Goal: Task Accomplishment & Management: Manage account settings

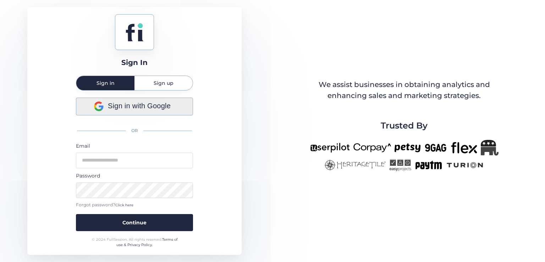
click at [166, 106] on span "Sign in with Google" at bounding box center [139, 105] width 63 height 11
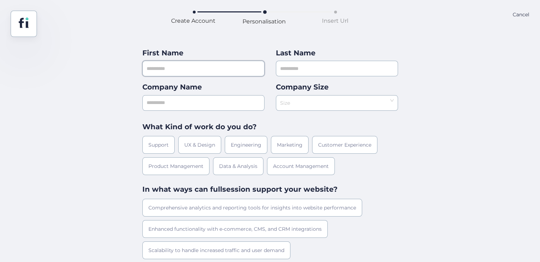
click at [181, 66] on input "text" at bounding box center [203, 69] width 122 height 16
type input "***"
click at [318, 66] on input "text" at bounding box center [337, 69] width 122 height 16
type input "***"
click at [178, 106] on input "text" at bounding box center [203, 103] width 122 height 16
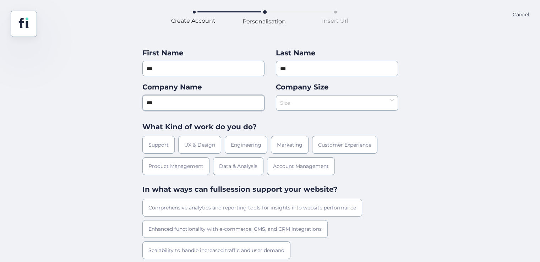
type input "***"
click at [304, 110] on nz-select-search at bounding box center [334, 102] width 109 height 15
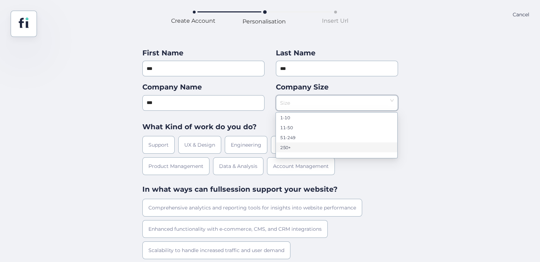
click at [284, 156] on div at bounding box center [336, 134] width 121 height 45
click at [284, 142] on nz-option-item "51-249" at bounding box center [336, 137] width 121 height 10
click at [236, 147] on div "Engineering" at bounding box center [246, 145] width 43 height 18
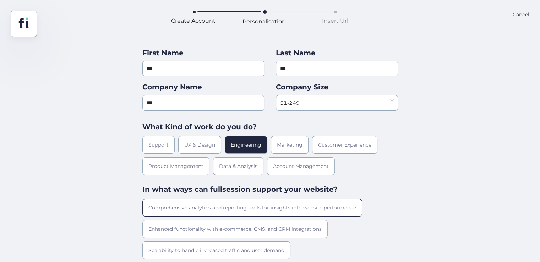
click at [243, 209] on div "Comprehensive analytics and reporting tools for insights into website performan…" at bounding box center [252, 208] width 220 height 18
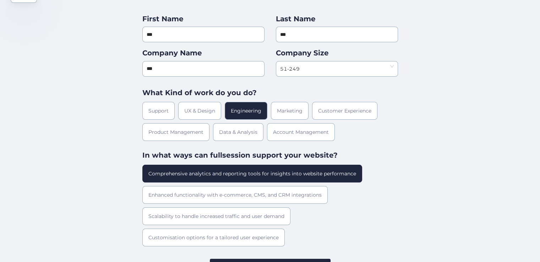
scroll to position [63, 0]
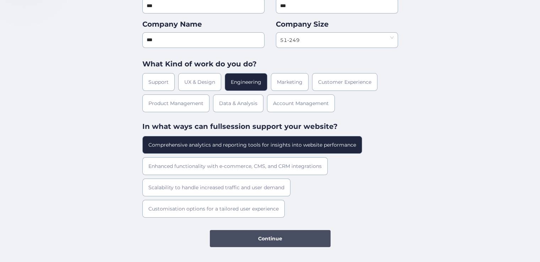
click at [267, 241] on span "Continue" at bounding box center [270, 239] width 24 height 8
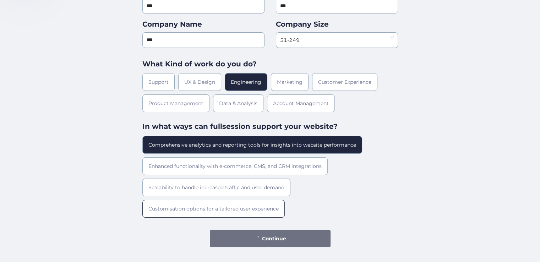
scroll to position [0, 0]
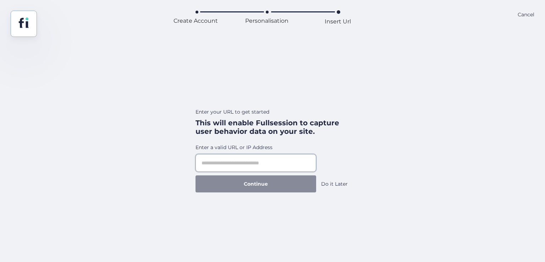
click at [278, 159] on input "text" at bounding box center [255, 163] width 121 height 18
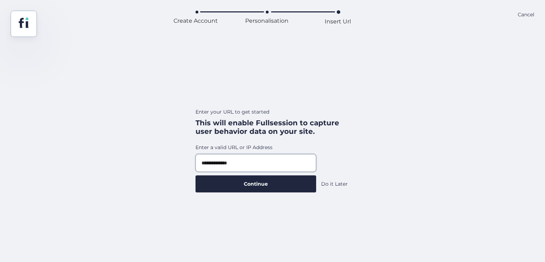
type input "**********"
click at [195, 175] on button "Continue" at bounding box center [255, 183] width 121 height 17
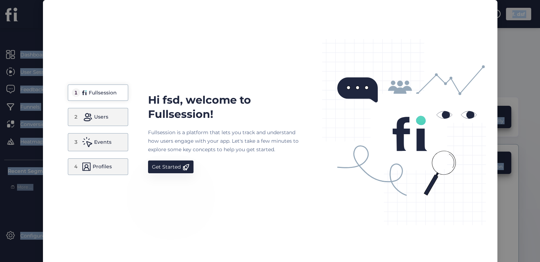
click at [182, 167] on span at bounding box center [185, 167] width 7 height 7
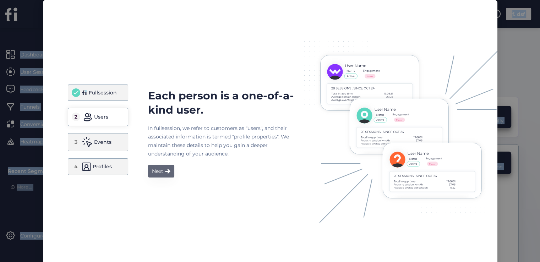
click at [165, 169] on span at bounding box center [167, 171] width 5 height 5
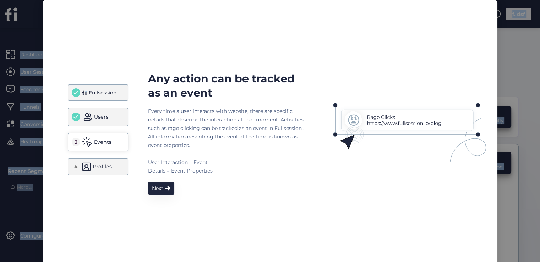
drag, startPoint x: 162, startPoint y: 174, endPoint x: 160, endPoint y: 186, distance: 12.5
click at [161, 175] on div "Every time a user interacts with website, there are specific details that descr…" at bounding box center [226, 141] width 156 height 68
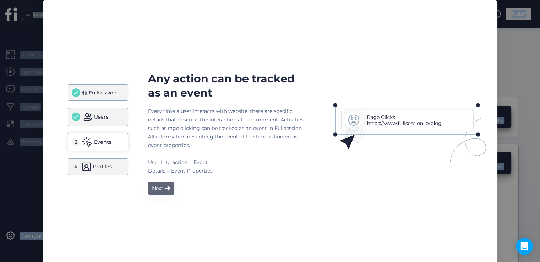
click at [160, 186] on div "Next" at bounding box center [157, 188] width 11 height 9
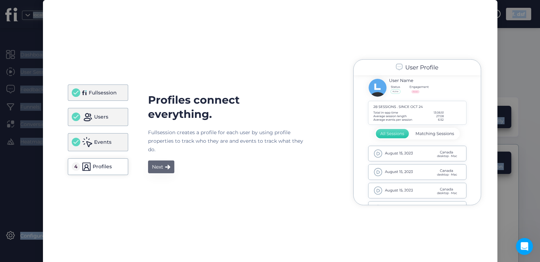
click at [159, 169] on div "Next" at bounding box center [157, 166] width 11 height 9
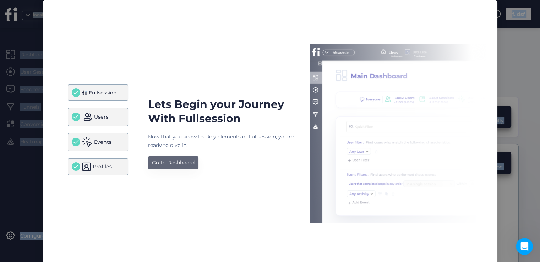
click at [160, 164] on div "Go to Dashboard" at bounding box center [173, 162] width 43 height 9
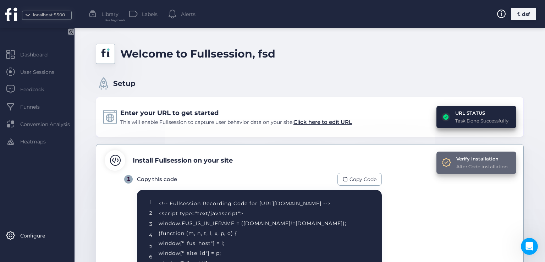
click at [456, 170] on div "Verify installation After Code installation" at bounding box center [476, 162] width 80 height 22
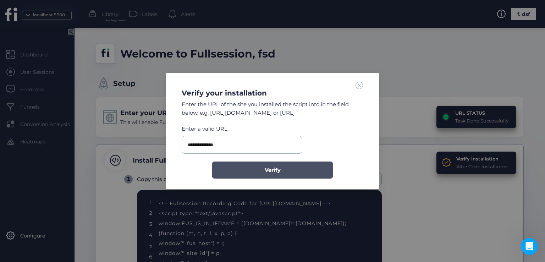
click at [258, 171] on button "Verify" at bounding box center [272, 169] width 121 height 17
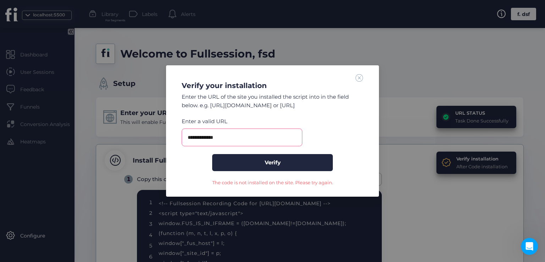
drag, startPoint x: 356, startPoint y: 72, endPoint x: 358, endPoint y: 76, distance: 4.1
click at [358, 74] on div "**********" at bounding box center [272, 130] width 213 height 131
drag, startPoint x: 358, startPoint y: 77, endPoint x: 335, endPoint y: 176, distance: 100.9
click at [358, 79] on span at bounding box center [360, 78] width 8 height 8
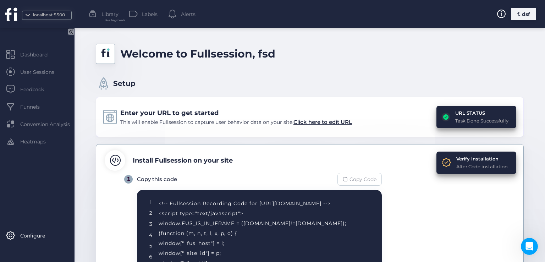
click at [359, 176] on span "Copy Code" at bounding box center [362, 179] width 27 height 8
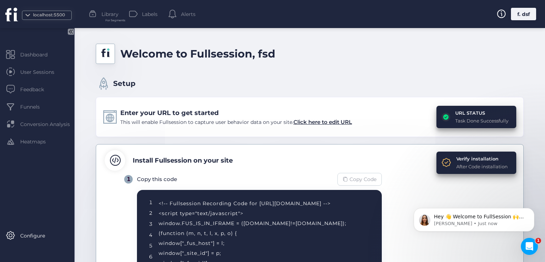
click at [361, 183] on div "Copy Code" at bounding box center [359, 179] width 44 height 13
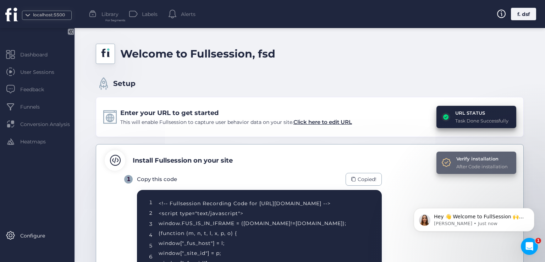
click at [482, 167] on div "After Code installation" at bounding box center [481, 166] width 51 height 7
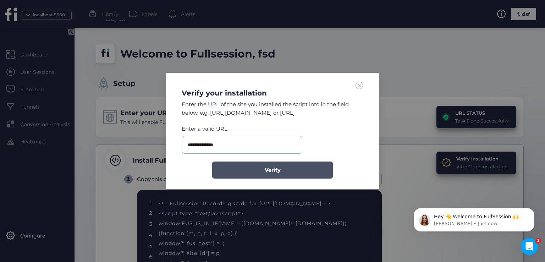
click at [304, 166] on button "Verify" at bounding box center [272, 169] width 121 height 17
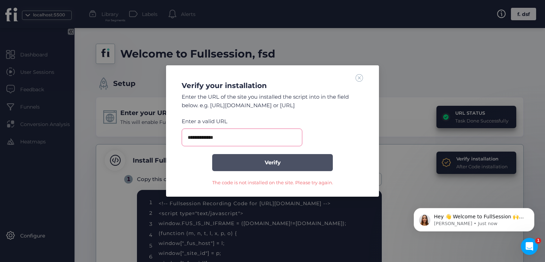
click at [313, 162] on button "Verify" at bounding box center [272, 162] width 121 height 17
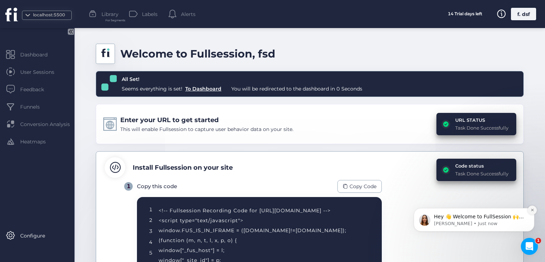
click at [529, 208] on button "Dismiss notification" at bounding box center [532, 209] width 9 height 9
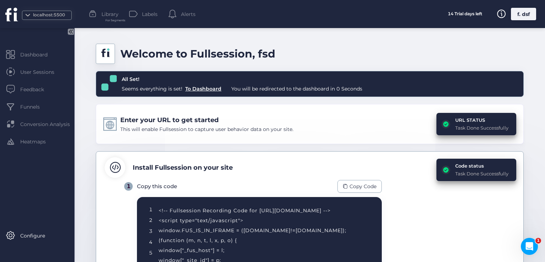
click at [515, 16] on div "f. dsf" at bounding box center [523, 14] width 25 height 12
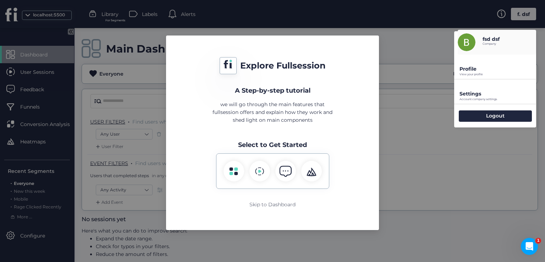
click at [424, 116] on nz-modal-container "Explore Fullsession A Step-by-step tutorial we will go through the main feature…" at bounding box center [272, 131] width 545 height 262
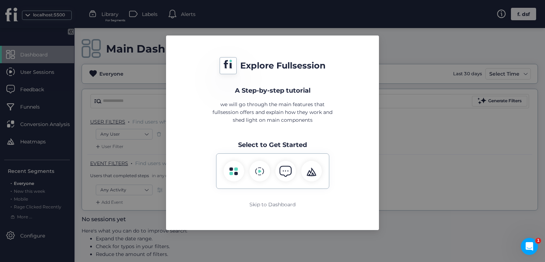
click at [279, 200] on div "Explore Fullsession A Step-by-step tutorial we will go through the main feature…" at bounding box center [273, 132] width 196 height 177
click at [280, 203] on div "Skip to Dashboard" at bounding box center [272, 204] width 46 height 8
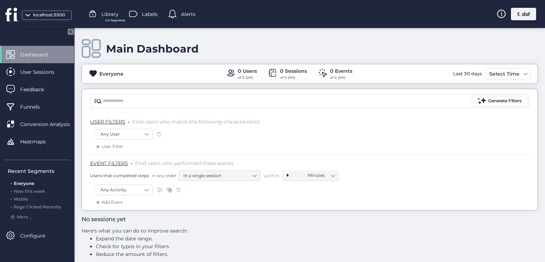
click at [527, 18] on div "f. dsf" at bounding box center [523, 14] width 25 height 12
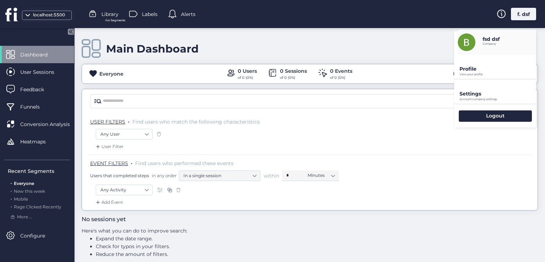
click at [468, 70] on p "Profile" at bounding box center [497, 69] width 77 height 6
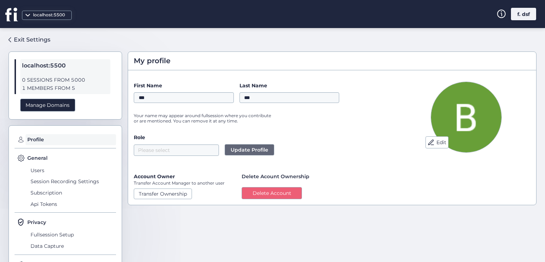
click at [273, 186] on div "Delete Acount Ownership Delete Account" at bounding box center [276, 185] width 68 height 27
click at [271, 193] on button "Delete Account" at bounding box center [272, 193] width 60 height 12
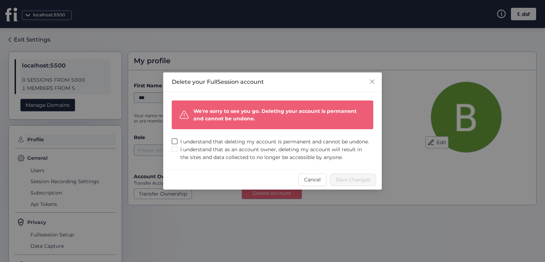
drag, startPoint x: 190, startPoint y: 138, endPoint x: 189, endPoint y: 148, distance: 10.0
click at [190, 139] on span "I understand that deleting my account is permanent and cannot be undone." at bounding box center [274, 142] width 194 height 8
click at [188, 152] on span "I understand that as an account owner, deleting my account will result in the s…" at bounding box center [275, 153] width 196 height 16
click at [345, 182] on span "Save Changes" at bounding box center [353, 180] width 35 height 8
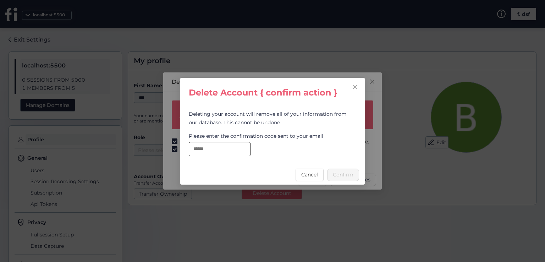
click at [218, 148] on input "text" at bounding box center [220, 149] width 62 height 14
type input "**********"
click at [331, 177] on button "Confirm" at bounding box center [343, 175] width 32 height 12
